Goal: Book appointment/travel/reservation

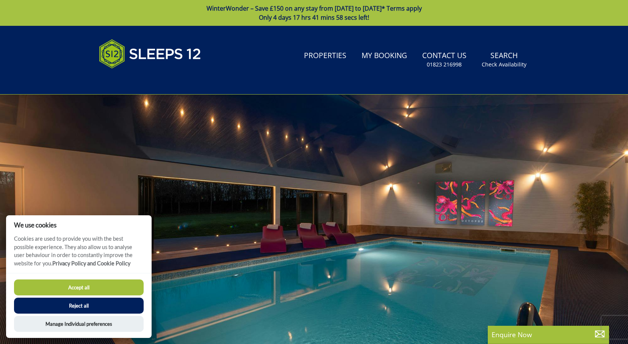
click at [113, 303] on button "Reject all" at bounding box center [79, 305] width 130 height 16
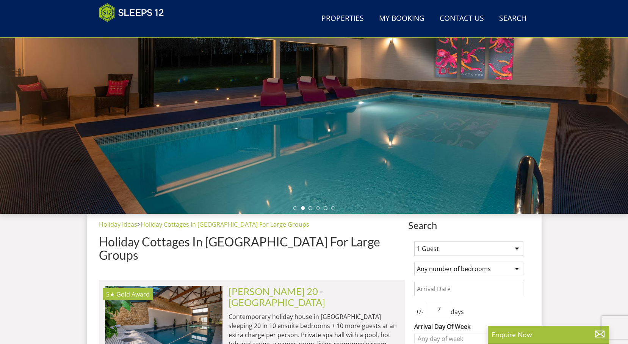
scroll to position [141, 0]
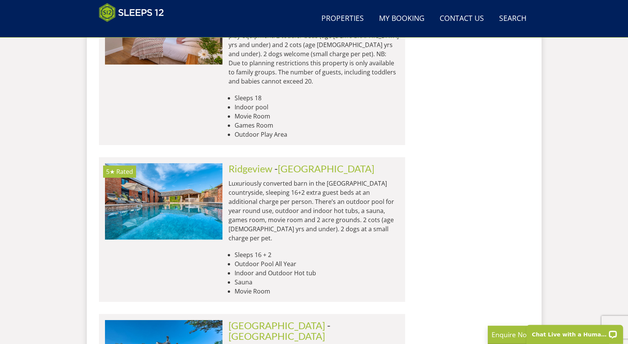
scroll to position [911, 0]
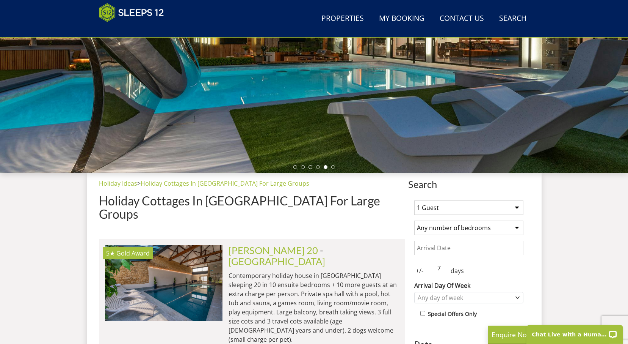
scroll to position [147, 0]
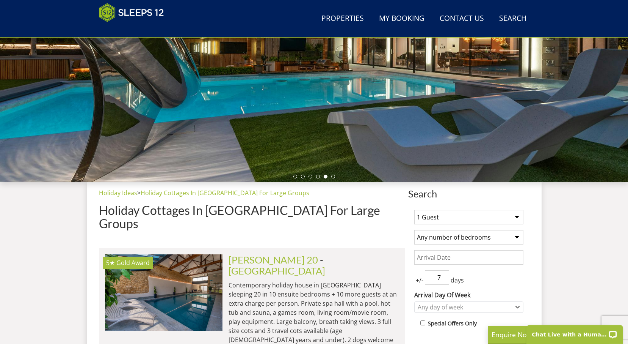
click at [414, 210] on select "1 Guest 2 Guests 3 Guests 4 Guests 5 Guests 6 Guests 7 Guests 8 Guests 9 Guests…" at bounding box center [468, 217] width 109 height 14
select select "11"
click option "11 Guests" at bounding box center [0, 0] width 0 height 0
click at [414, 230] on select "Any number of bedrooms 1 Bedroom 2 Bedrooms 3 Bedrooms 4 Bedrooms 5 Bedrooms 6 …" at bounding box center [468, 237] width 109 height 14
select select "5"
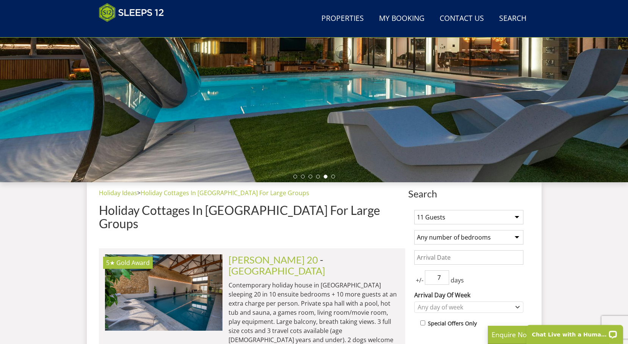
click option "5 Bedrooms" at bounding box center [0, 0] width 0 height 0
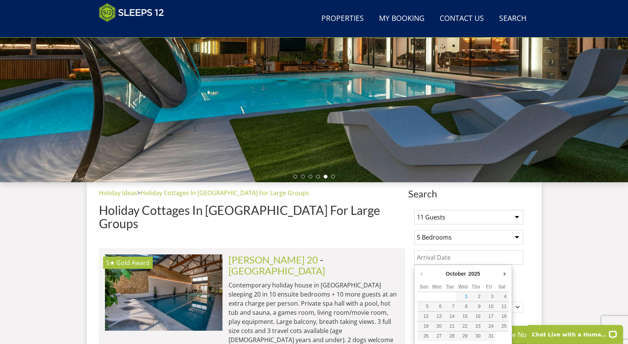
click at [450, 256] on input "Date" at bounding box center [468, 257] width 109 height 14
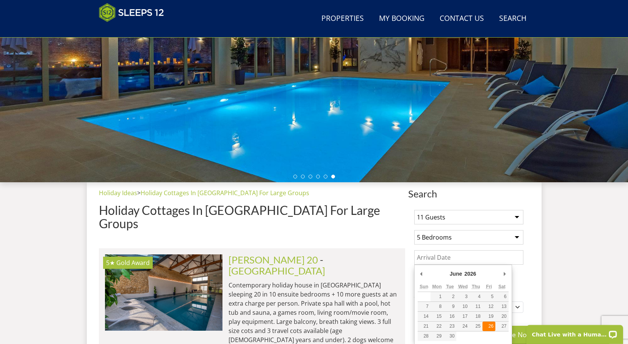
type input "26/06/2026"
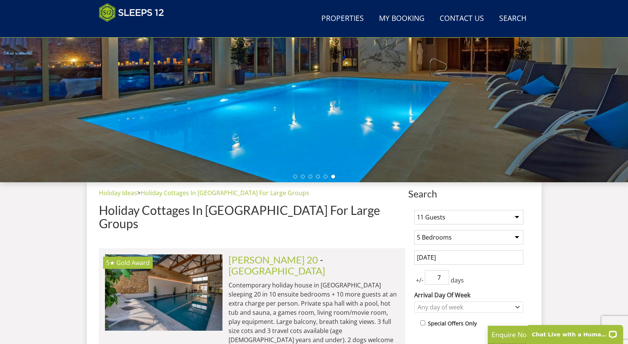
click at [443, 273] on input "7" at bounding box center [437, 277] width 24 height 14
click at [443, 279] on input "6" at bounding box center [437, 277] width 24 height 14
click at [443, 279] on input "5" at bounding box center [437, 277] width 24 height 14
click at [443, 279] on input "4" at bounding box center [437, 277] width 24 height 14
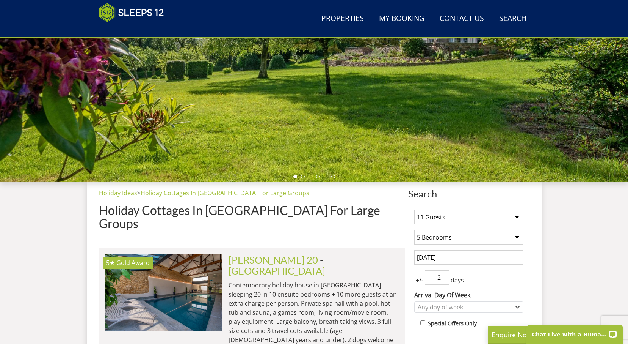
type input "1"
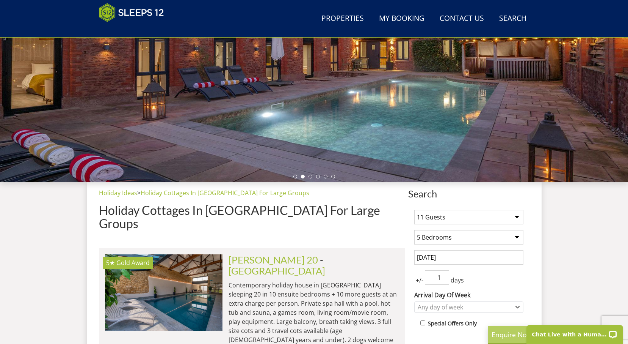
click at [493, 328] on div "Enquire Now" at bounding box center [548, 334] width 121 height 18
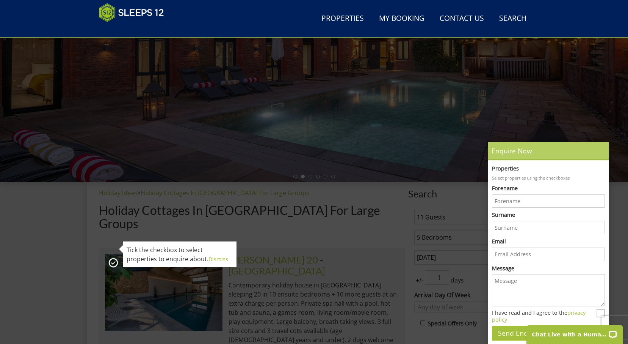
scroll to position [0, 0]
click at [601, 149] on icon at bounding box center [600, 149] width 11 height 11
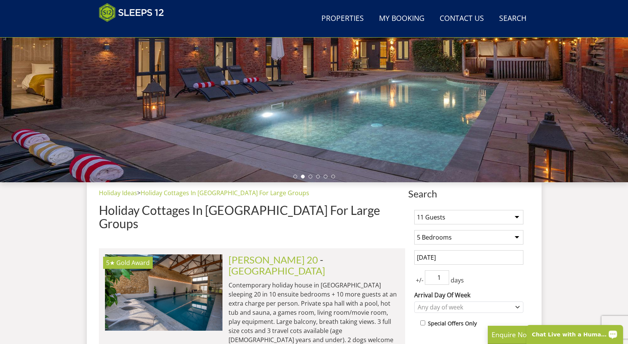
click at [620, 326] on div "Chat Live with a Human!" at bounding box center [575, 334] width 97 height 19
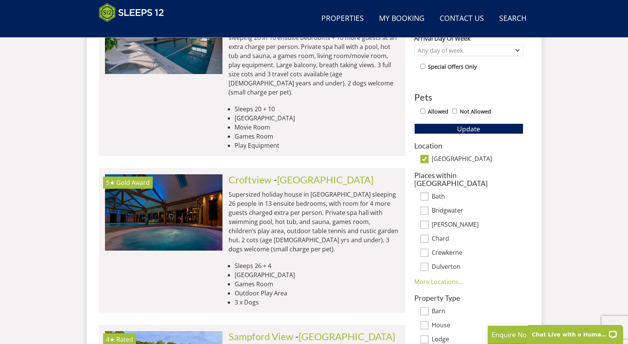
scroll to position [420, 0]
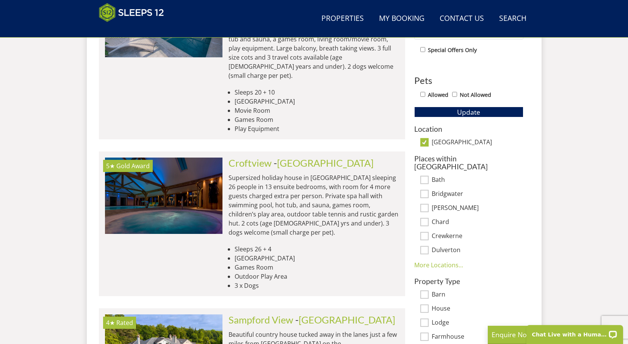
click at [424, 190] on input "Bridgwater" at bounding box center [425, 194] width 8 height 8
checkbox input "true"
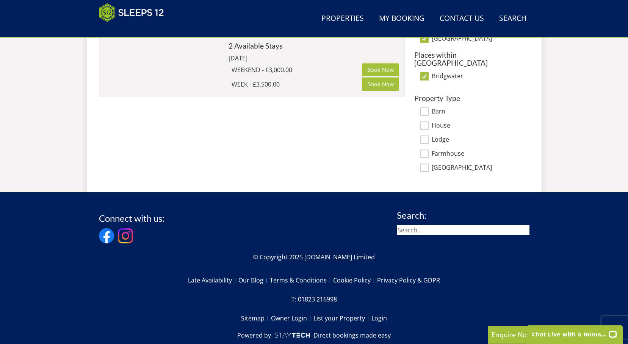
scroll to position [535, 0]
